Goal: Transaction & Acquisition: Purchase product/service

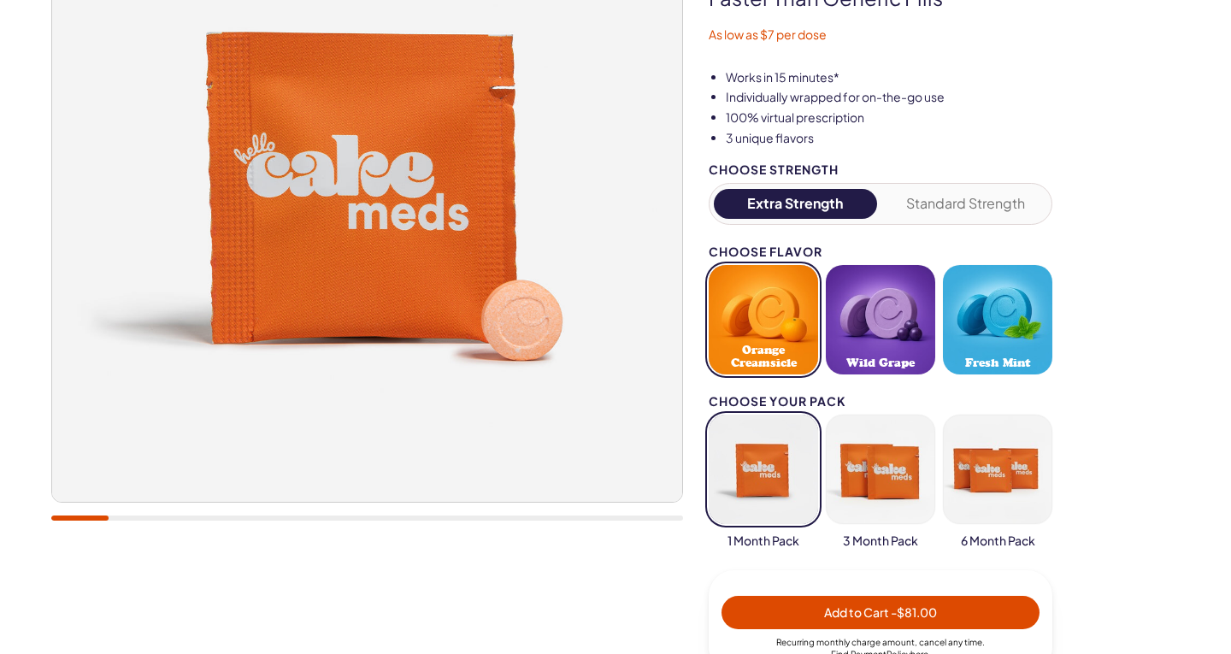
scroll to position [262, 0]
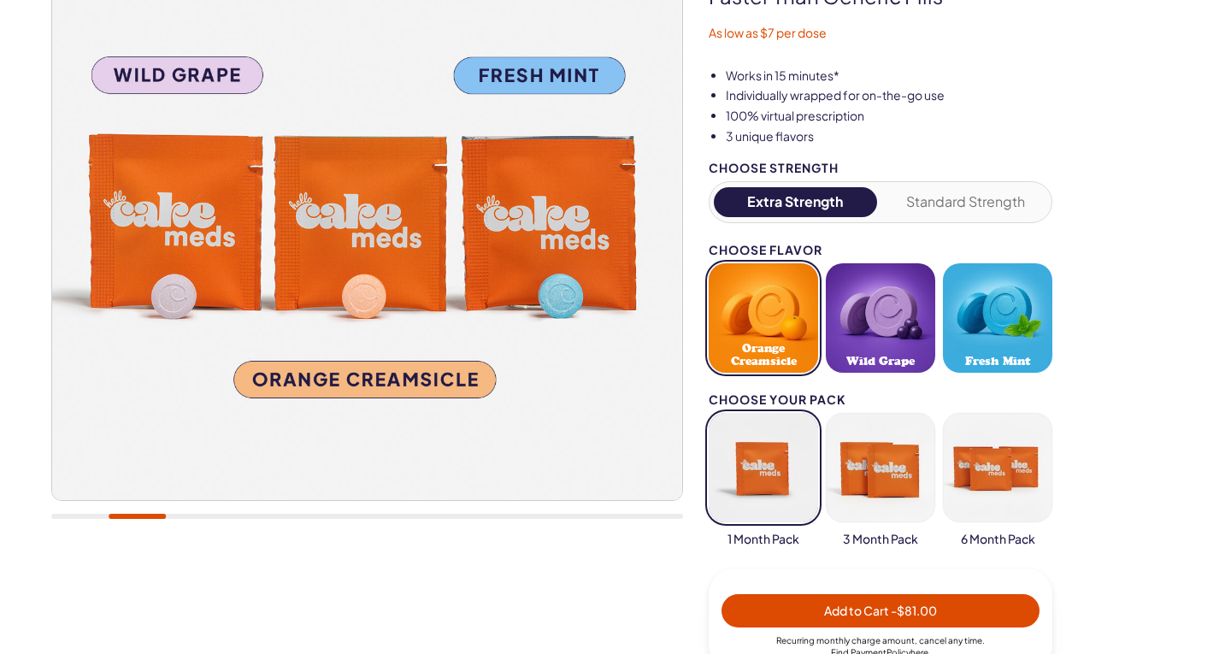
click at [983, 280] on button "Fresh Mint" at bounding box center [997, 317] width 109 height 109
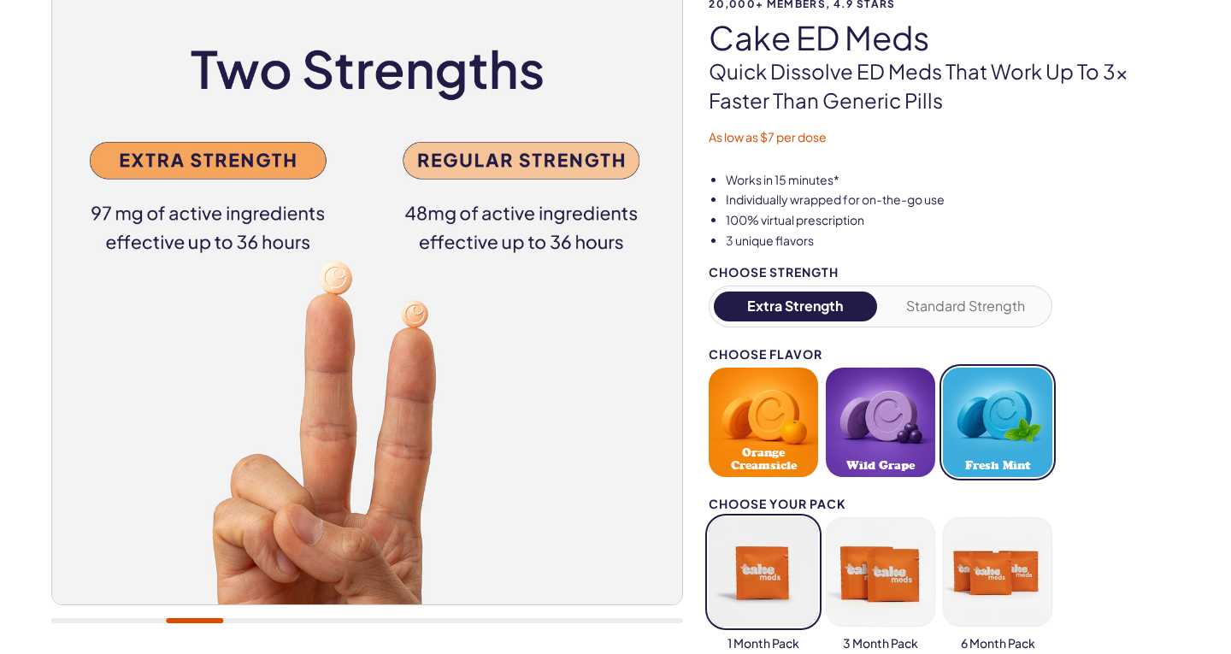
scroll to position [156, 0]
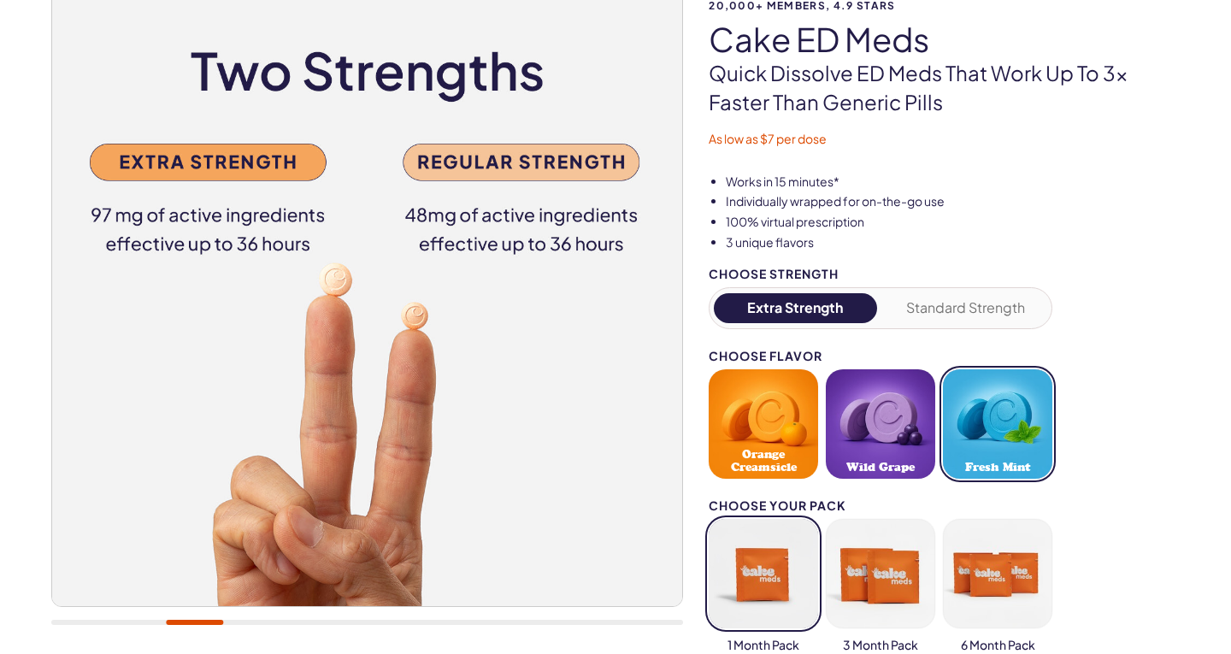
click at [914, 295] on button "Standard Strength" at bounding box center [965, 308] width 163 height 30
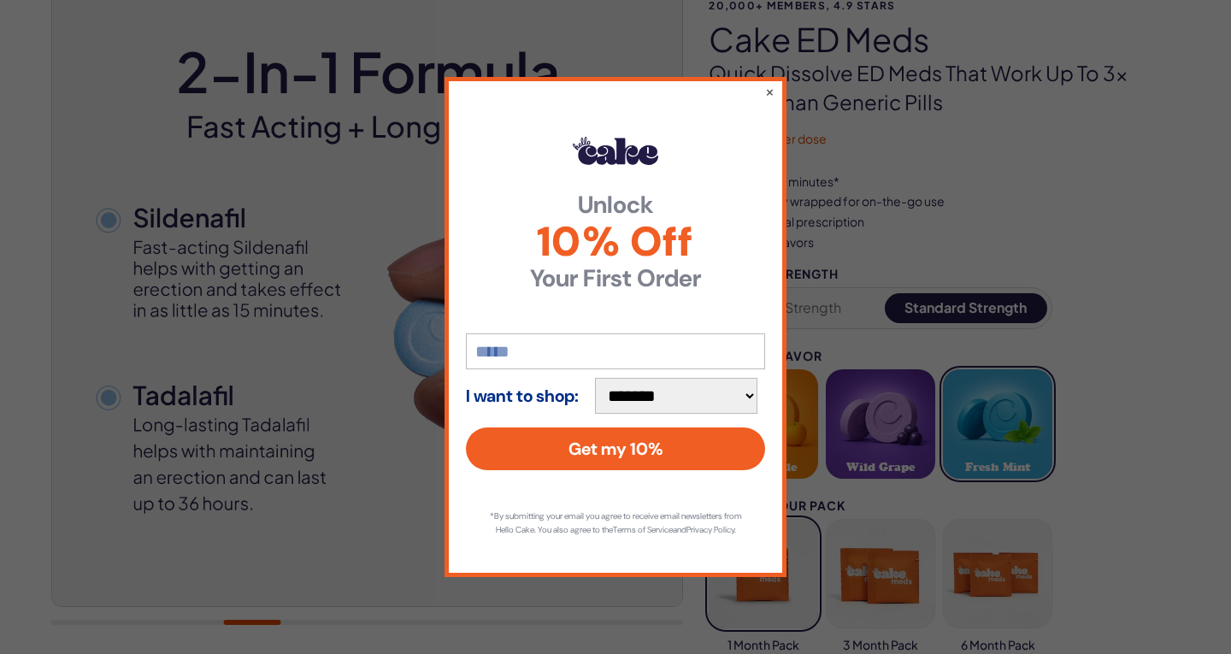
click at [612, 333] on input "email" at bounding box center [615, 351] width 299 height 36
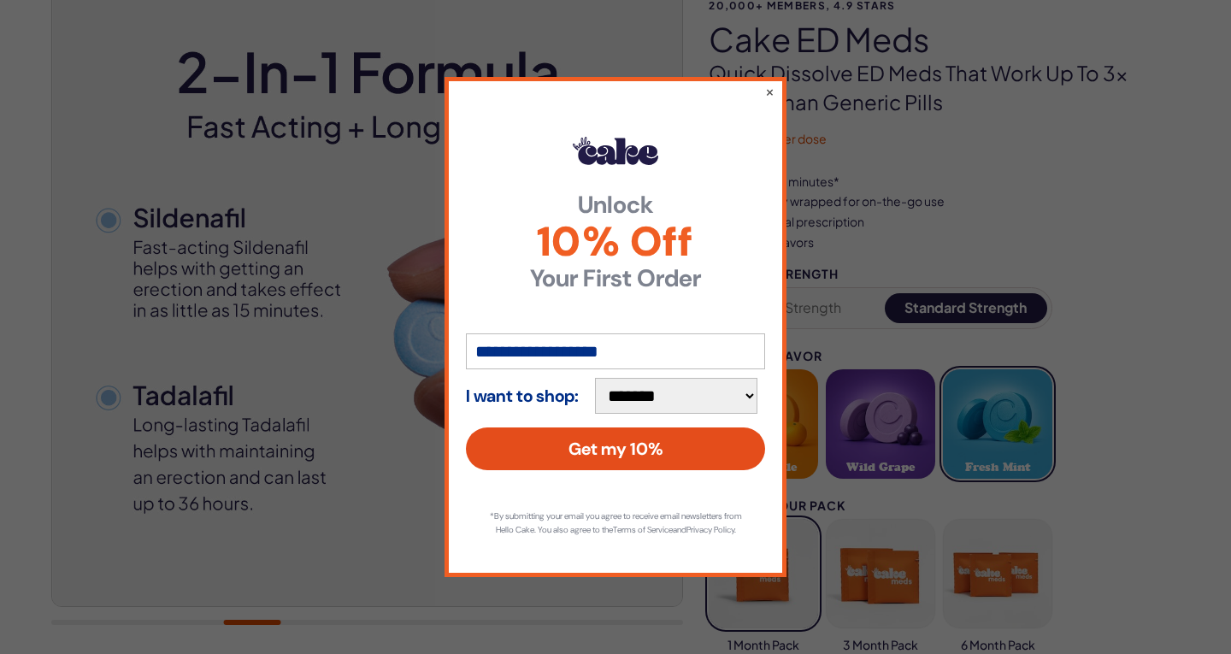
type input "**********"
click at [573, 440] on button "Get my 10%" at bounding box center [615, 448] width 299 height 43
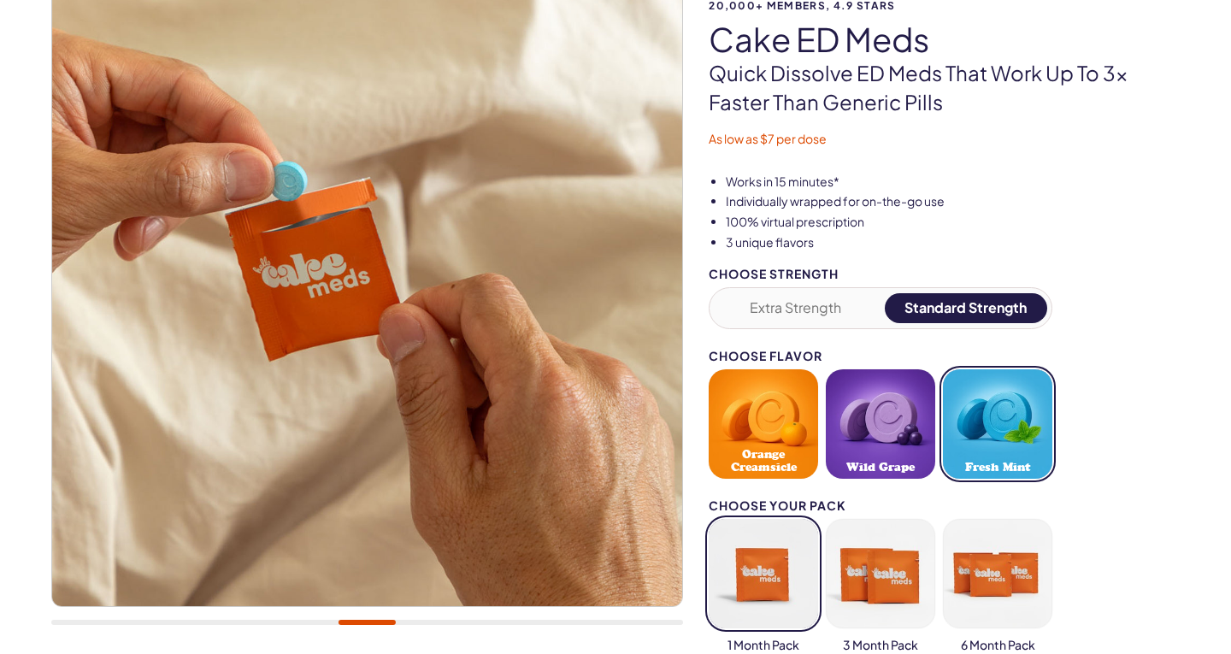
click at [791, 299] on button "Extra Strength" at bounding box center [795, 308] width 163 height 30
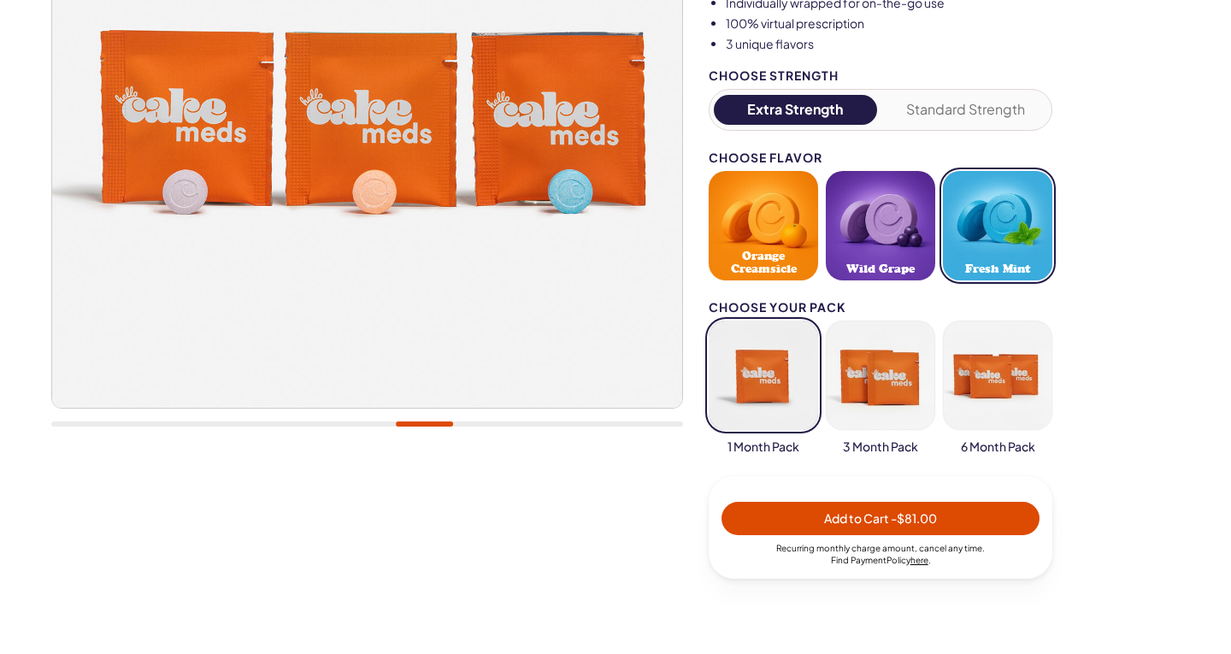
scroll to position [355, 0]
click at [877, 253] on button "Wild Grape" at bounding box center [880, 225] width 109 height 109
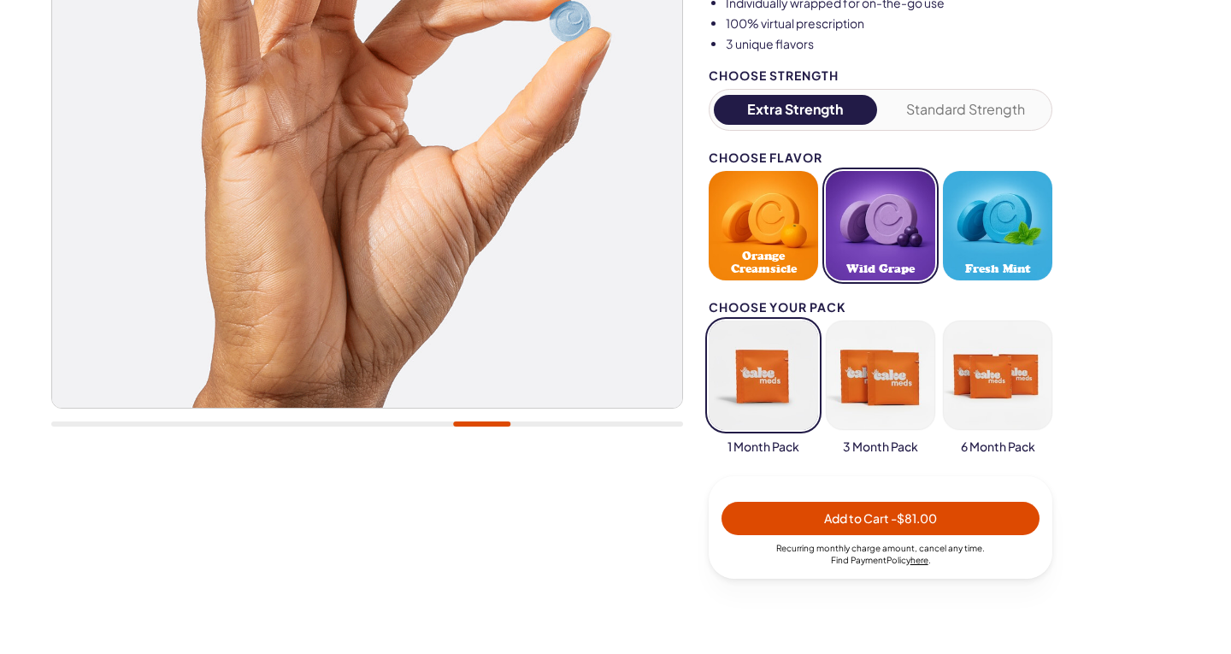
click at [738, 243] on button "Orange Creamsicle" at bounding box center [762, 225] width 109 height 109
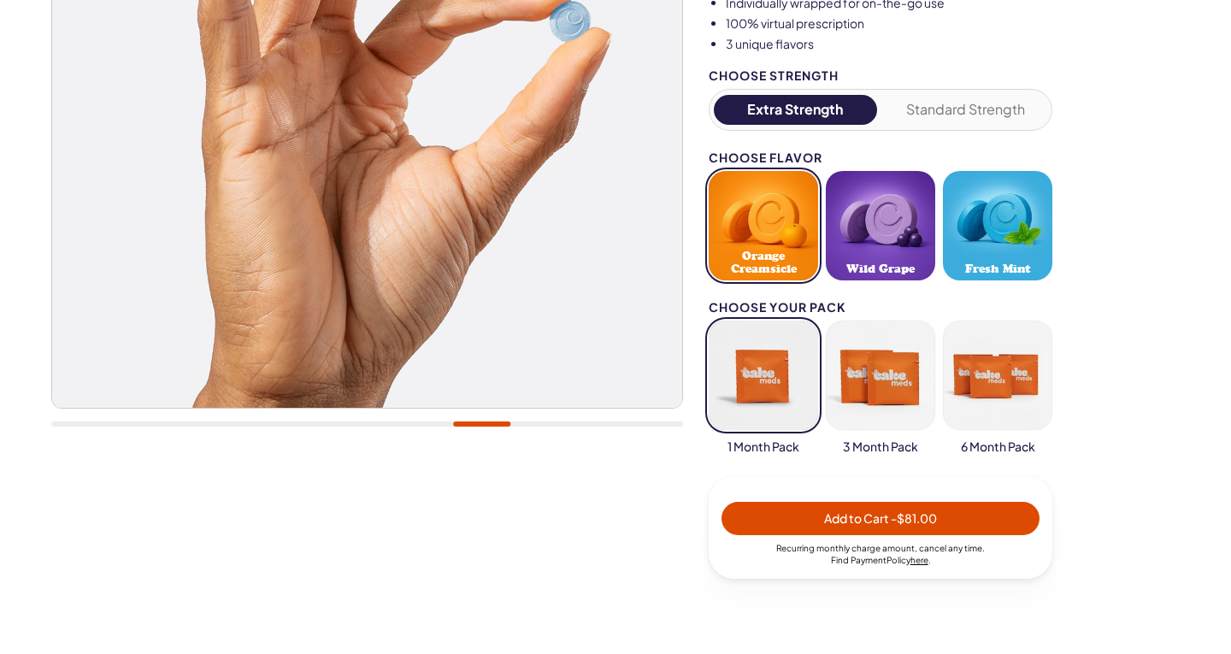
click at [899, 239] on button "Wild Grape" at bounding box center [880, 225] width 109 height 109
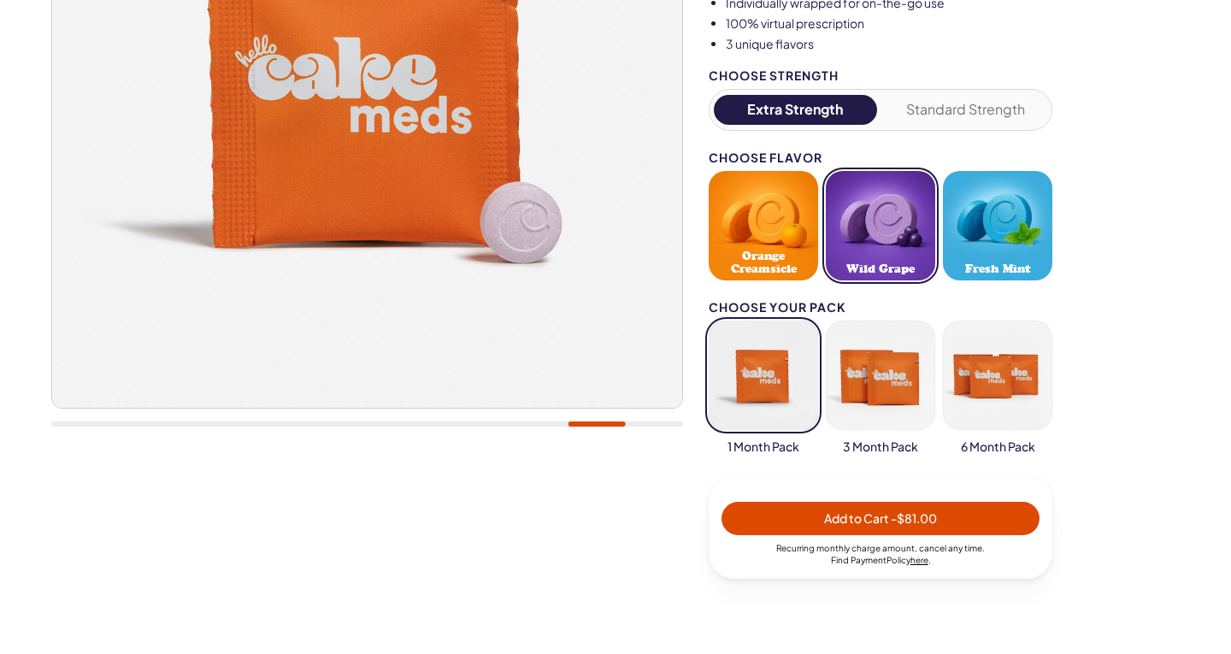
click at [975, 221] on button "Fresh Mint" at bounding box center [997, 225] width 109 height 109
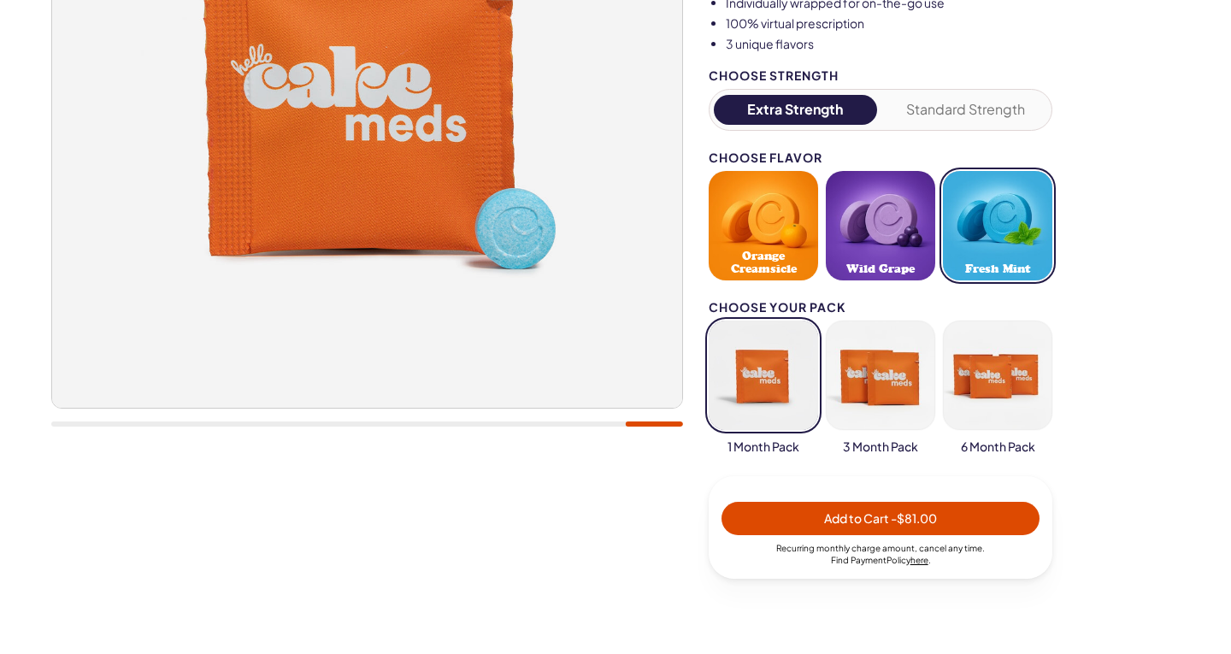
click at [835, 510] on span "Add to Cart - $81.00" at bounding box center [880, 517] width 113 height 15
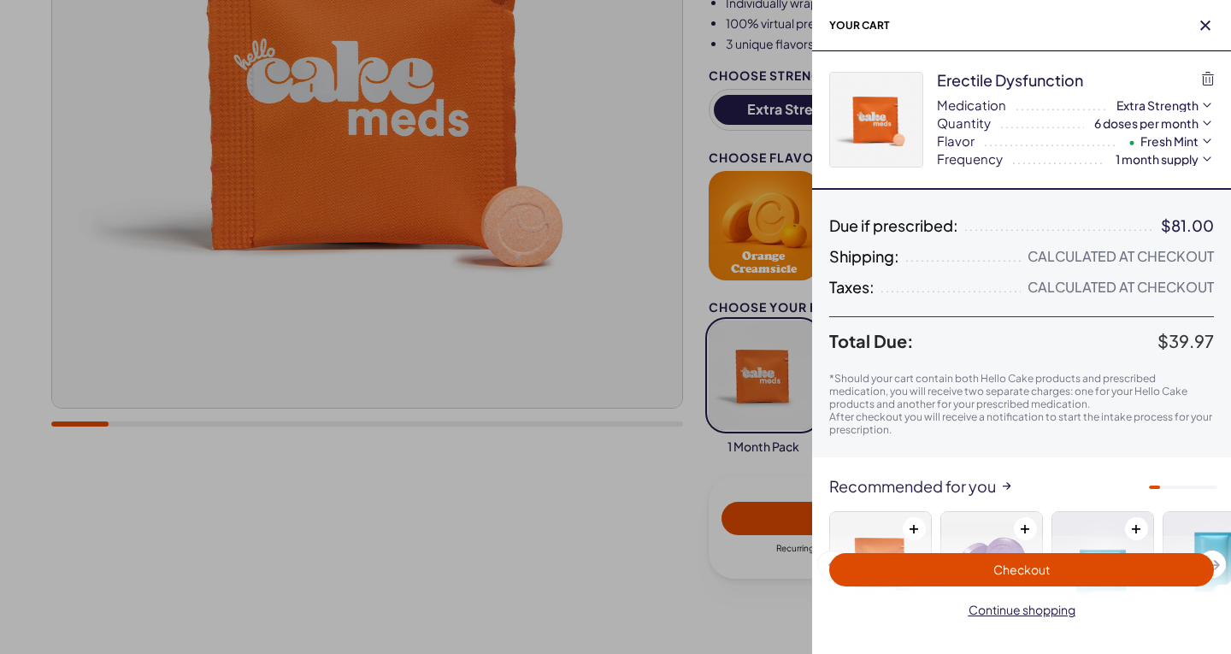
scroll to position [0, 0]
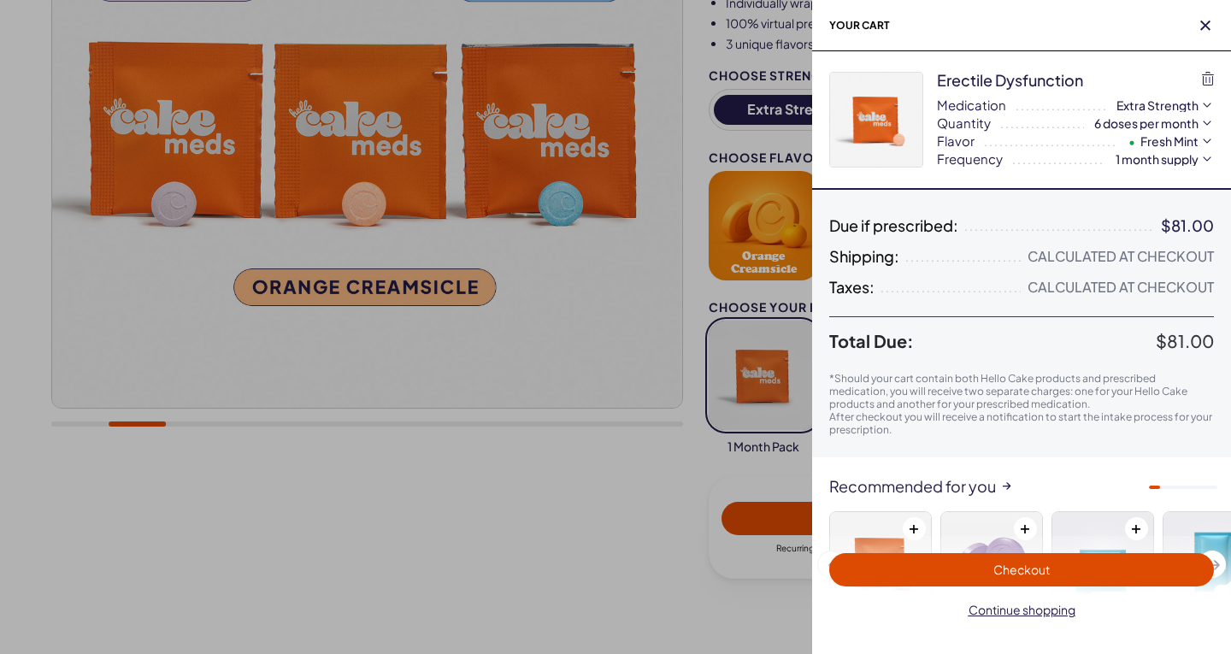
click at [719, 550] on div at bounding box center [615, 327] width 1231 height 654
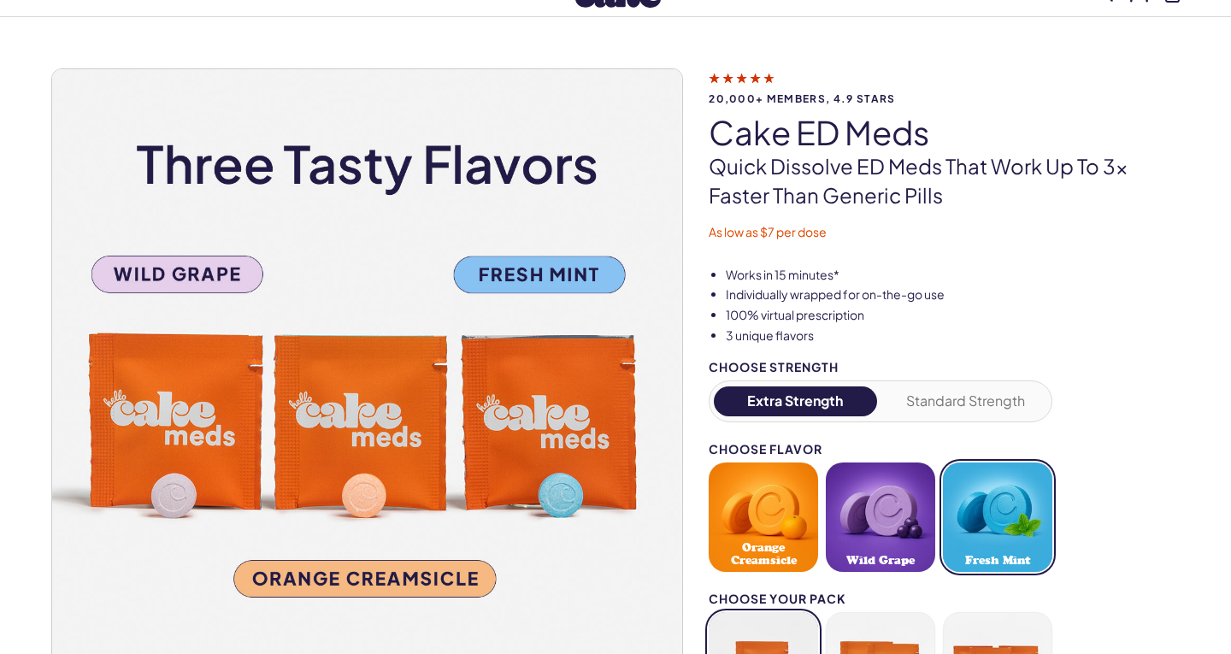
scroll to position [62, 0]
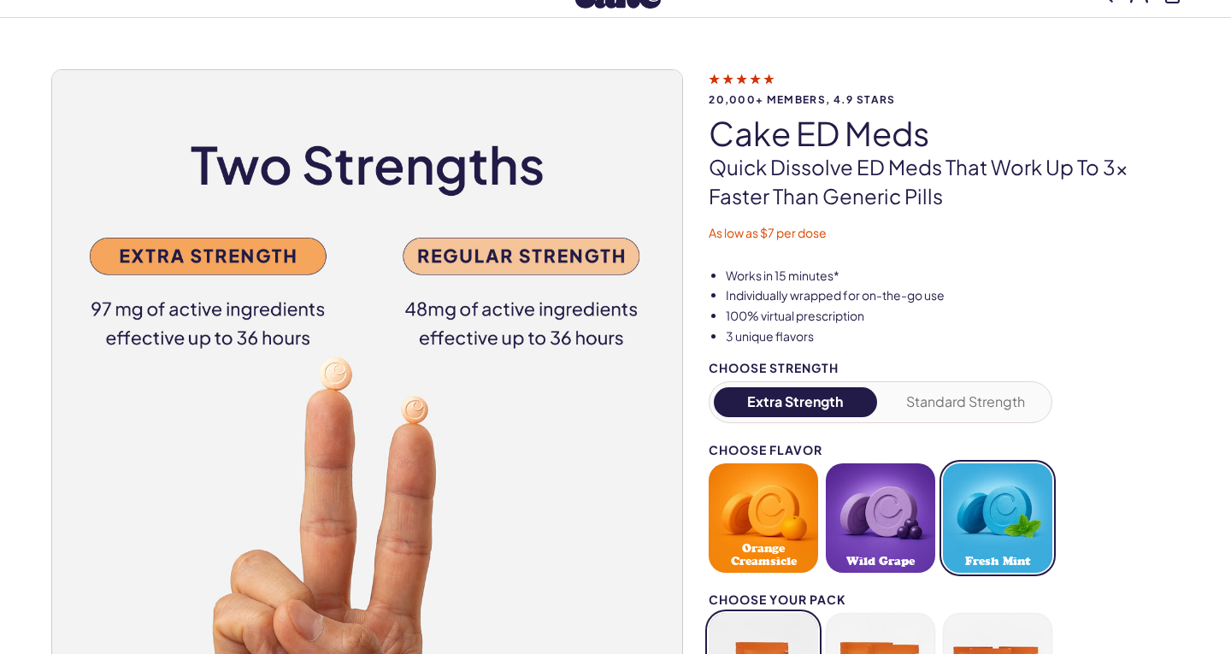
click at [987, 397] on button "Standard Strength" at bounding box center [965, 402] width 163 height 30
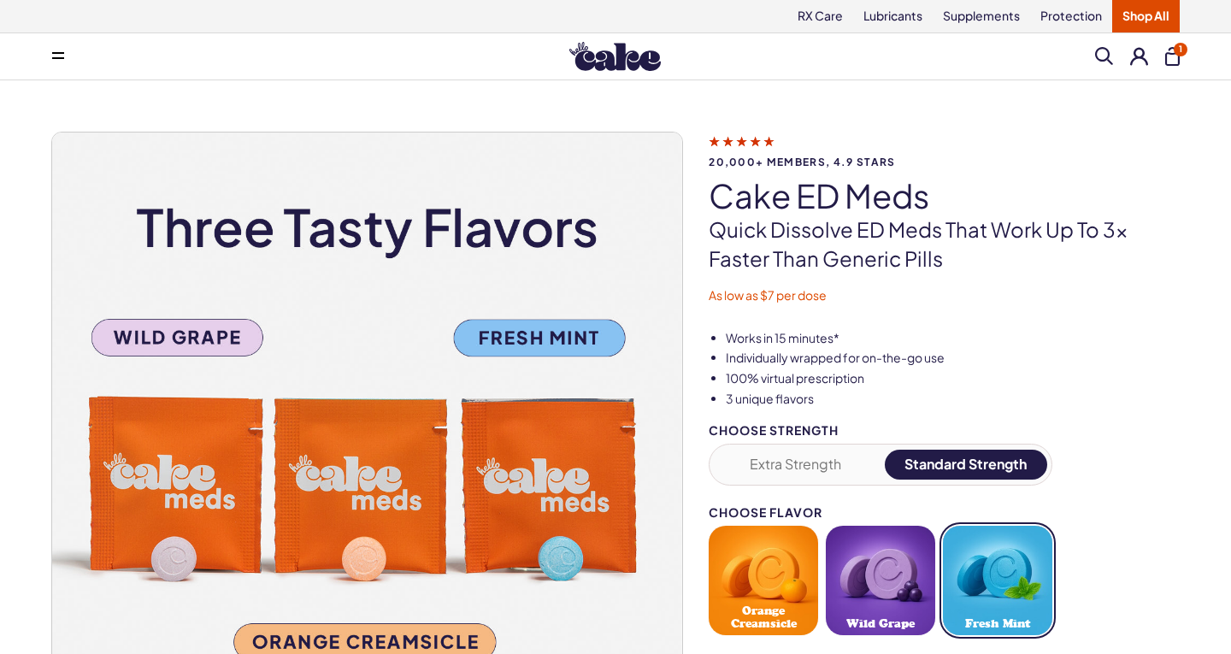
scroll to position [0, 0]
